Goal: Task Accomplishment & Management: Manage account settings

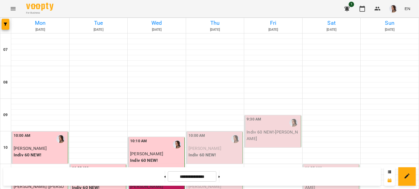
scroll to position [82, 0]
click at [198, 146] on span "[PERSON_NAME]" at bounding box center [204, 148] width 33 height 5
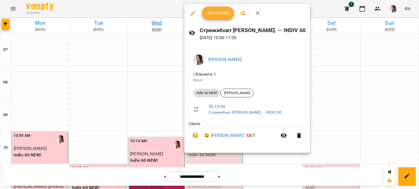
drag, startPoint x: 156, startPoint y: 24, endPoint x: 169, endPoint y: 30, distance: 14.4
click at [156, 24] on div at bounding box center [209, 94] width 419 height 189
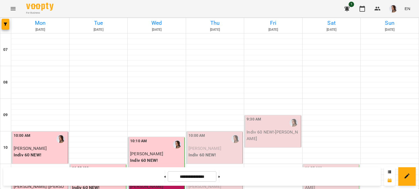
scroll to position [109, 0]
click at [207, 171] on div "11:10 AM" at bounding box center [214, 177] width 53 height 13
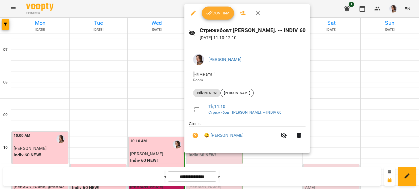
click at [216, 10] on span "Confirm" at bounding box center [217, 13] width 23 height 7
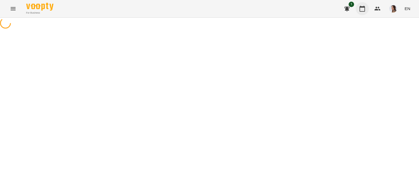
click at [365, 8] on icon "button" at bounding box center [362, 8] width 7 height 7
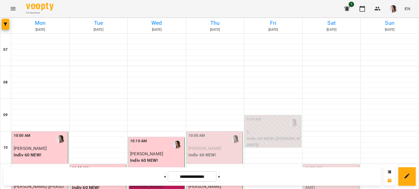
scroll to position [109, 0]
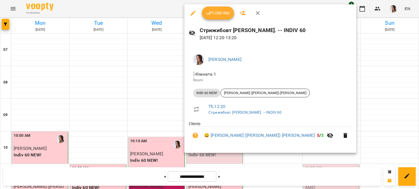
click at [218, 16] on button "Confirm" at bounding box center [218, 13] width 32 height 13
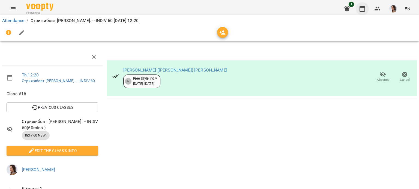
click at [366, 9] on button "button" at bounding box center [361, 8] width 13 height 13
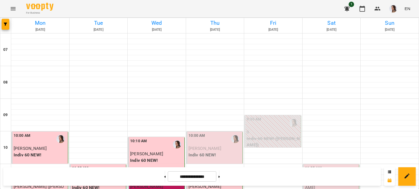
scroll to position [136, 0]
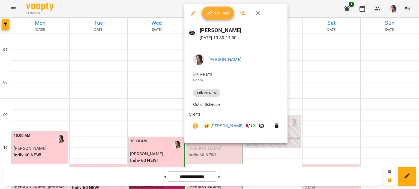
click at [223, 14] on span "Confirm" at bounding box center [217, 13] width 23 height 7
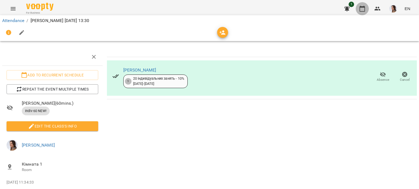
click at [365, 8] on icon "button" at bounding box center [362, 8] width 7 height 7
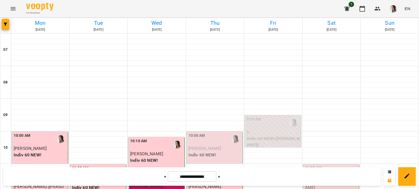
scroll to position [245, 0]
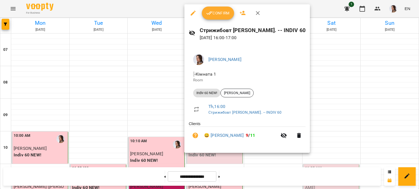
click at [219, 18] on button "Confirm" at bounding box center [218, 13] width 32 height 13
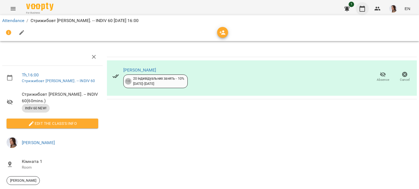
click at [366, 8] on button "button" at bounding box center [361, 8] width 13 height 13
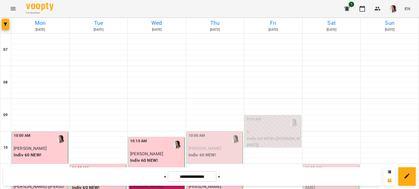
scroll to position [382, 0]
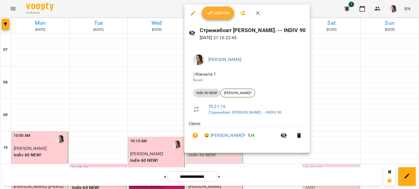
click at [353, 90] on div at bounding box center [209, 94] width 419 height 189
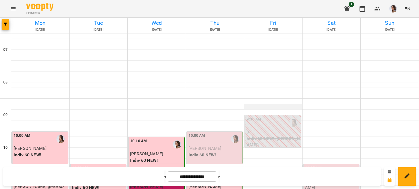
scroll to position [0, 0]
